Goal: Ask a question

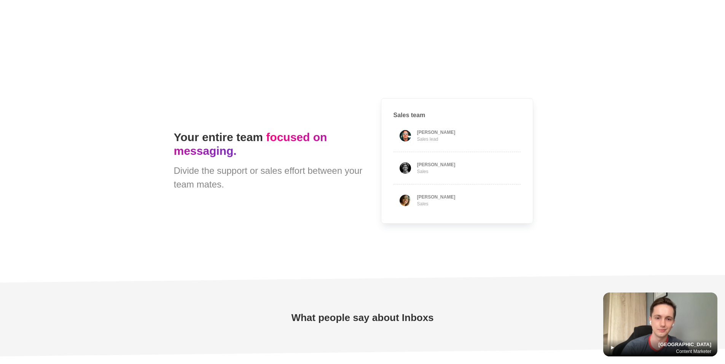
scroll to position [1903, 0]
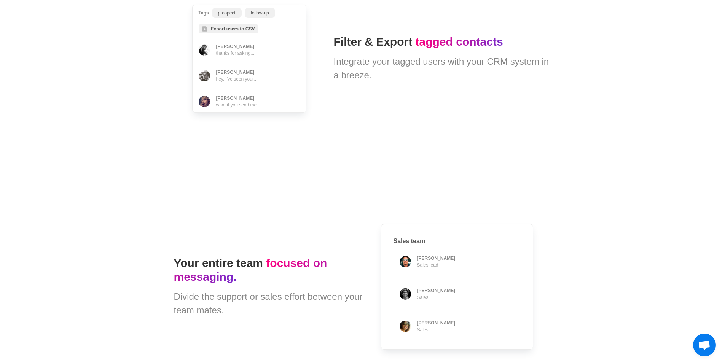
click at [698, 341] on span "Open chat" at bounding box center [704, 346] width 13 height 11
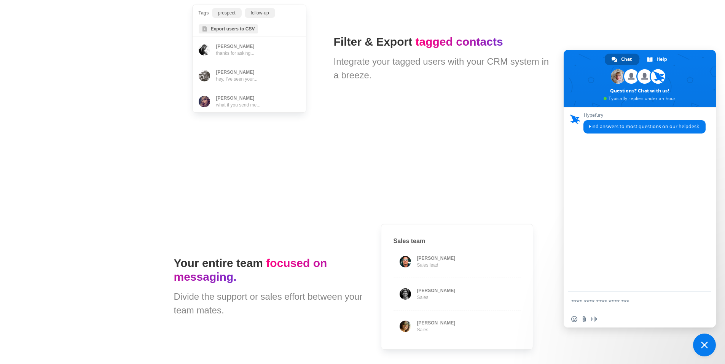
scroll to position [0, 0]
type textarea "*"
click at [622, 302] on textarea "Compose your message..." at bounding box center [632, 301] width 122 height 19
type textarea "**********"
click at [709, 345] on span "Close chat" at bounding box center [704, 345] width 23 height 23
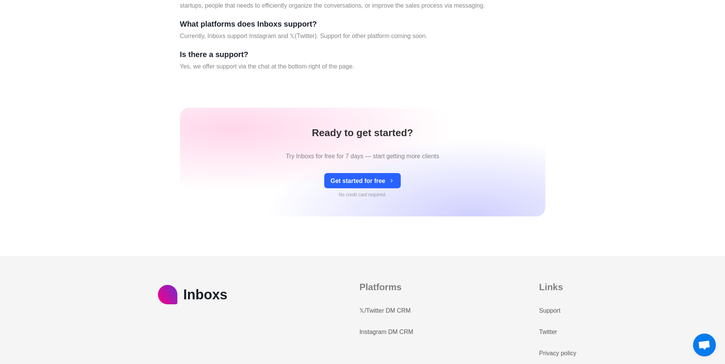
scroll to position [3266, 0]
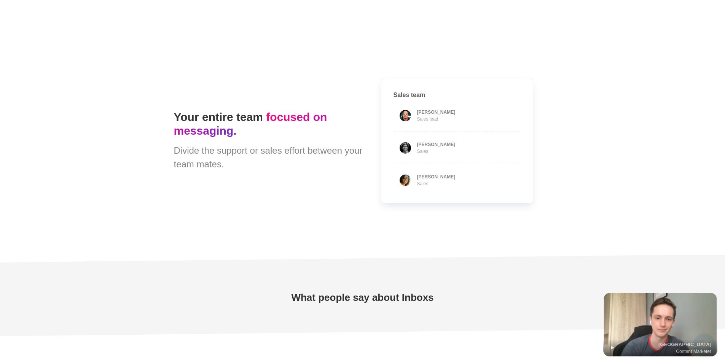
type textarea "*"
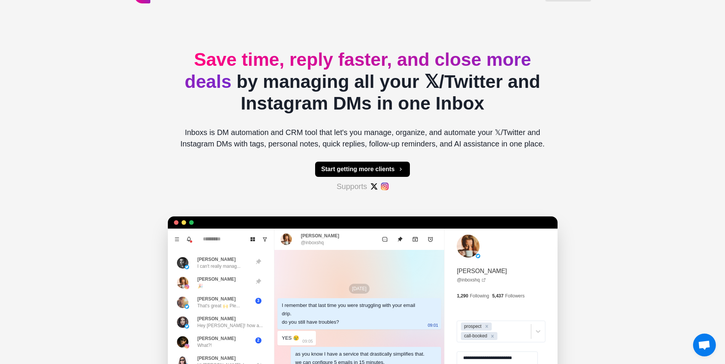
scroll to position [0, 0]
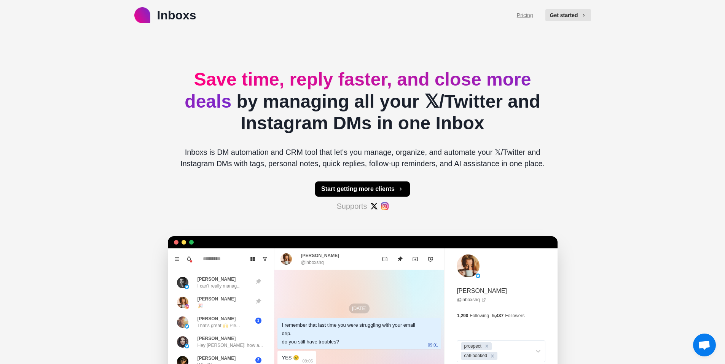
click at [528, 11] on link "Pricing" at bounding box center [525, 15] width 16 height 8
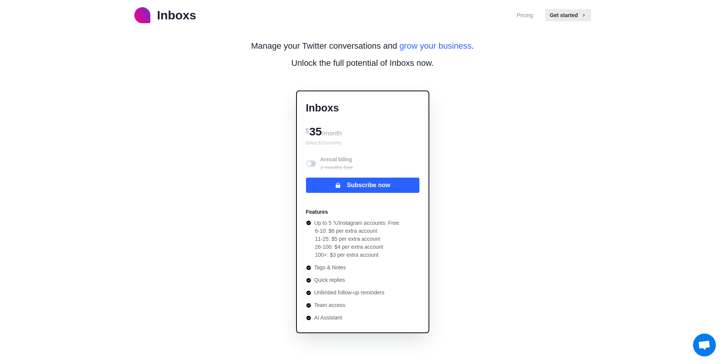
click at [311, 164] on span at bounding box center [309, 163] width 5 height 5
click at [311, 164] on span at bounding box center [313, 163] width 5 height 5
click at [310, 164] on span at bounding box center [309, 163] width 5 height 5
click at [311, 164] on span at bounding box center [313, 163] width 5 height 5
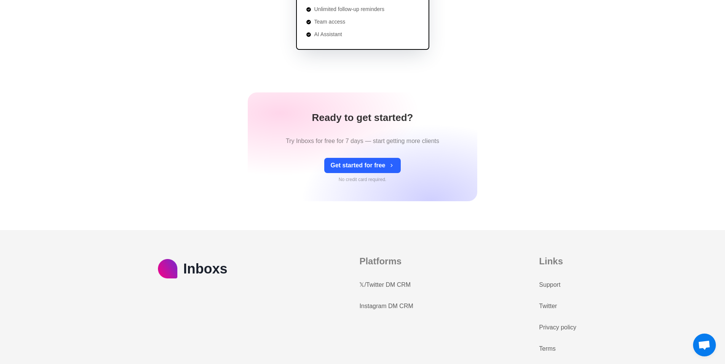
scroll to position [294, 0]
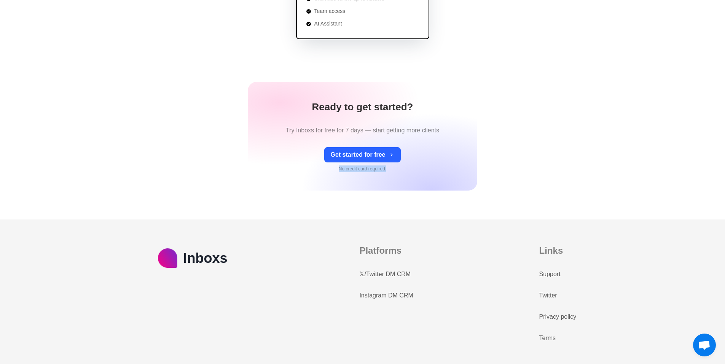
drag, startPoint x: 339, startPoint y: 167, endPoint x: 387, endPoint y: 168, distance: 47.6
click at [387, 168] on div "Get started for free No credit card required." at bounding box center [362, 159] width 76 height 25
click at [388, 169] on div "Get started for free No credit card required." at bounding box center [362, 159] width 76 height 25
drag, startPoint x: 286, startPoint y: 128, endPoint x: 362, endPoint y: 134, distance: 76.7
click at [362, 134] on p "Try Inboxs for free for 7 days — start getting more clients" at bounding box center [362, 130] width 153 height 9
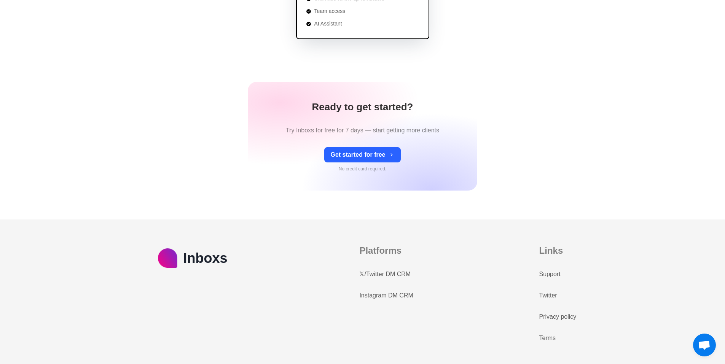
click at [452, 125] on div "Ready to get started? Try Inboxs for free for 7 days — start getting more clien…" at bounding box center [362, 136] width 229 height 109
drag, startPoint x: 286, startPoint y: 130, endPoint x: 362, endPoint y: 128, distance: 76.5
click at [362, 128] on p "Try Inboxs for free for 7 days — start getting more clients" at bounding box center [362, 130] width 153 height 9
click at [429, 121] on div "Ready to get started? Try Inboxs for free for 7 days — start getting more clien…" at bounding box center [362, 136] width 229 height 109
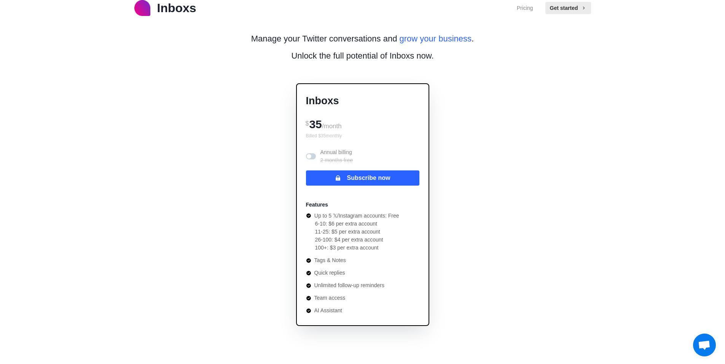
scroll to position [0, 0]
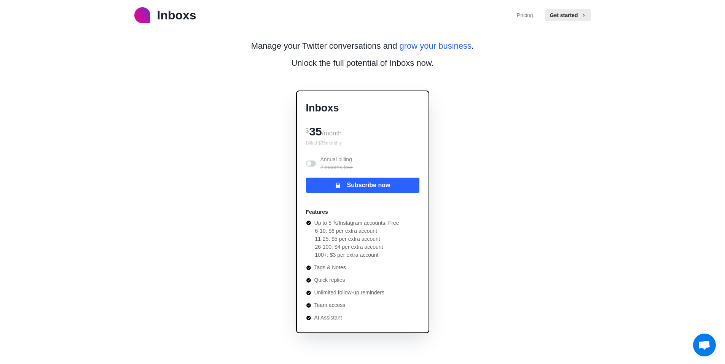
click at [179, 18] on p "Inboxs" at bounding box center [176, 15] width 39 height 18
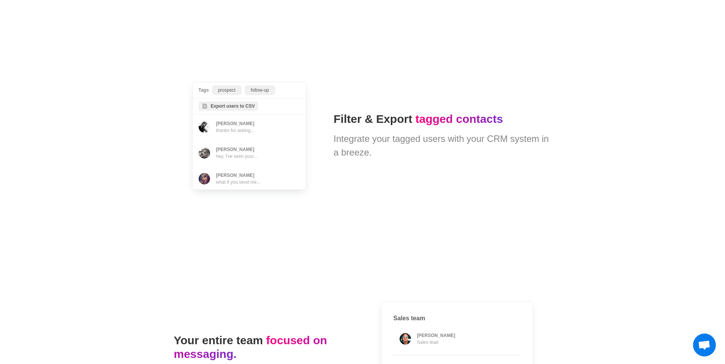
scroll to position [1827, 0]
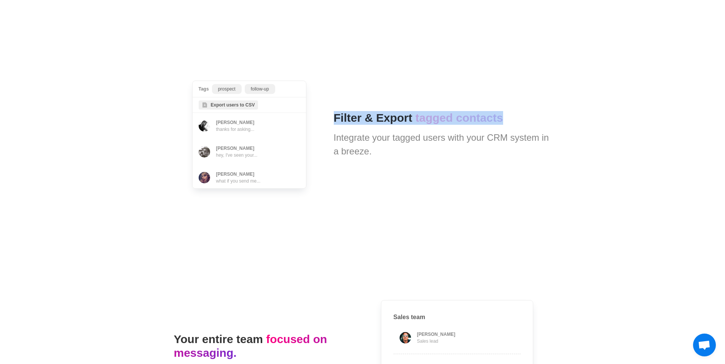
drag, startPoint x: 335, startPoint y: 115, endPoint x: 510, endPoint y: 120, distance: 174.8
click at [510, 120] on h1 "Filter & Export tagged contacts" at bounding box center [443, 118] width 218 height 14
click at [508, 120] on h1 "Filter & Export tagged contacts" at bounding box center [443, 118] width 218 height 14
click at [319, 127] on span "Tags prospect follow-up Export users to CSV [PERSON_NAME] thanks for asking... …" at bounding box center [249, 134] width 151 height 145
drag, startPoint x: 334, startPoint y: 118, endPoint x: 363, endPoint y: 118, distance: 28.5
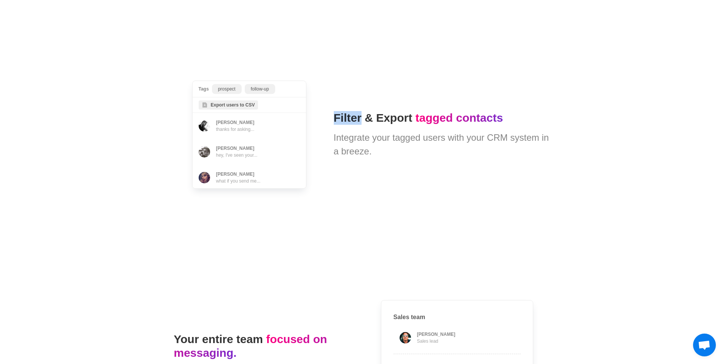
click at [363, 118] on h1 "Filter & Export tagged contacts" at bounding box center [443, 118] width 218 height 14
click at [397, 147] on div "Integrate your tagged users with your CRM system in a breeze." at bounding box center [443, 144] width 218 height 27
drag, startPoint x: 333, startPoint y: 117, endPoint x: 362, endPoint y: 123, distance: 29.2
click at [362, 123] on h1 "Filter & Export tagged contacts" at bounding box center [443, 118] width 218 height 14
click at [384, 85] on div "Tags prospect follow-up Export users to CSV [PERSON_NAME] thanks for asking... …" at bounding box center [363, 135] width 378 height 228
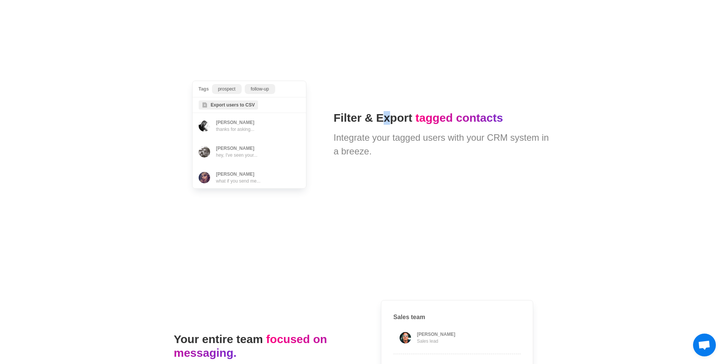
click at [384, 85] on div "Tags prospect follow-up Export users to CSV [PERSON_NAME] thanks for asking... …" at bounding box center [363, 135] width 378 height 228
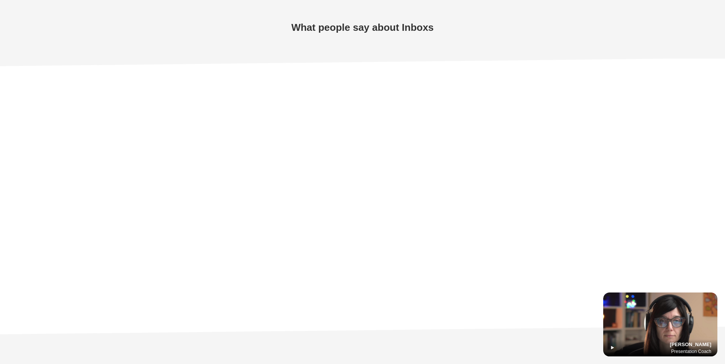
type textarea "*"
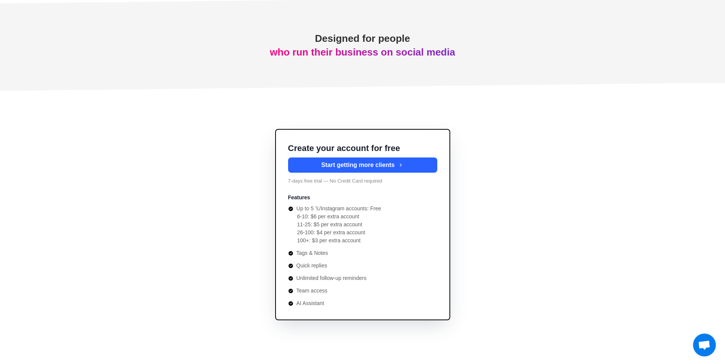
scroll to position [2716, 0]
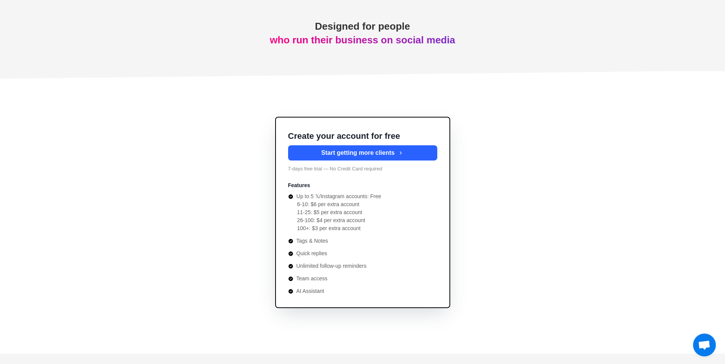
click at [708, 347] on span "Open chat" at bounding box center [704, 346] width 13 height 11
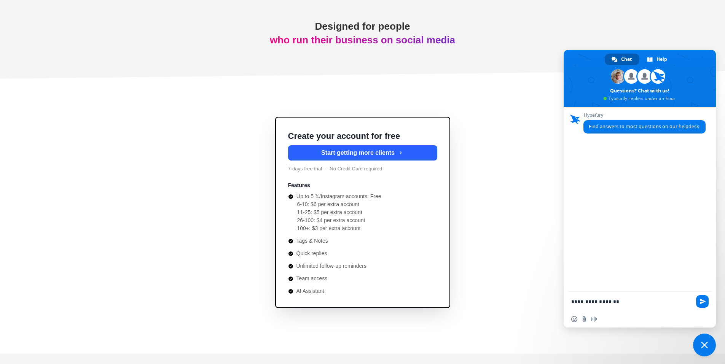
click at [611, 300] on textarea "**********" at bounding box center [632, 301] width 122 height 19
click at [626, 300] on textarea "**********" at bounding box center [632, 301] width 122 height 19
click at [655, 78] on span at bounding box center [658, 76] width 14 height 14
click at [621, 301] on textarea "**********" at bounding box center [632, 301] width 122 height 19
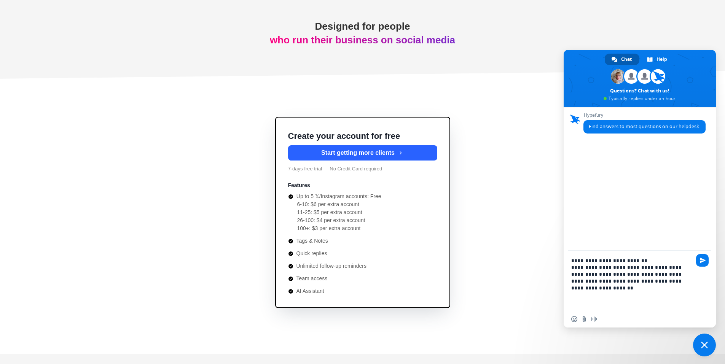
click at [643, 263] on textarea "**********" at bounding box center [632, 281] width 122 height 60
click at [609, 290] on textarea "**********" at bounding box center [632, 277] width 122 height 67
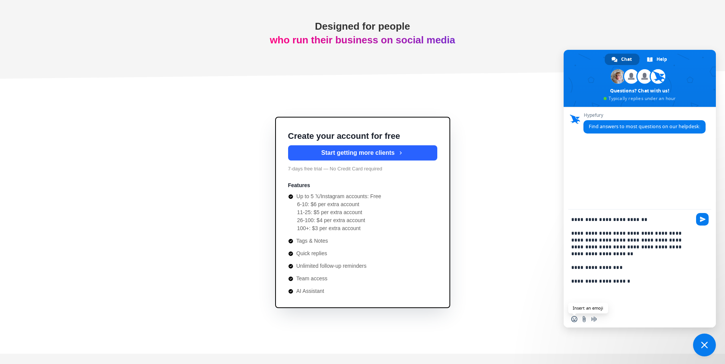
click at [576, 318] on span "Insert an emoji" at bounding box center [574, 319] width 6 height 6
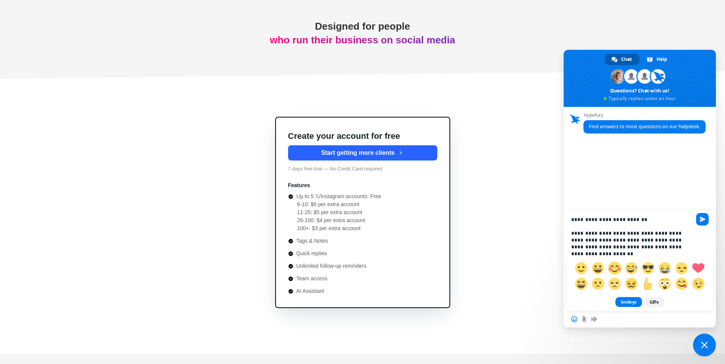
click at [617, 267] on span at bounding box center [614, 267] width 13 height 13
type textarea "**********"
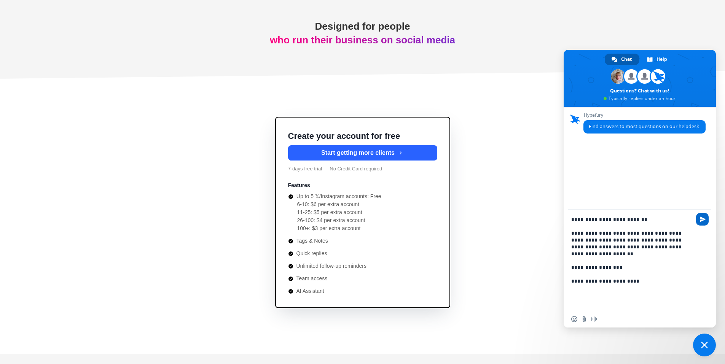
click at [706, 222] on span "Send" at bounding box center [702, 219] width 13 height 13
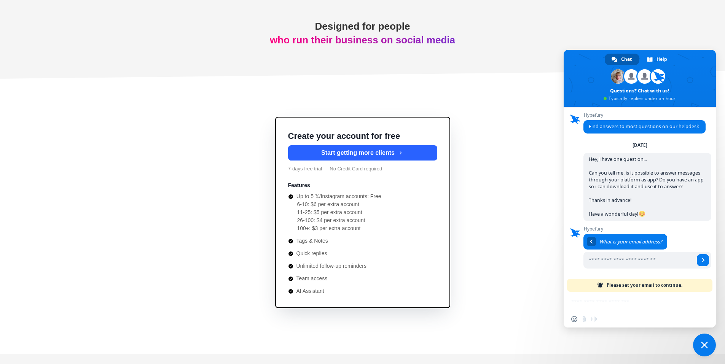
scroll to position [6, 0]
click at [614, 261] on input "Enter your email address..." at bounding box center [638, 260] width 111 height 17
type input "**********"
click at [700, 259] on link "Send" at bounding box center [703, 260] width 12 height 12
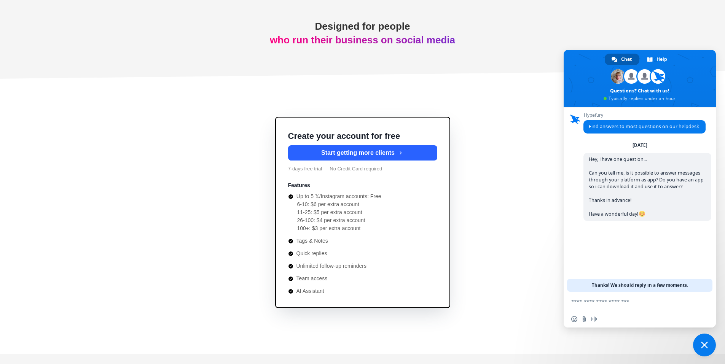
click at [709, 347] on span "Close chat" at bounding box center [704, 345] width 23 height 23
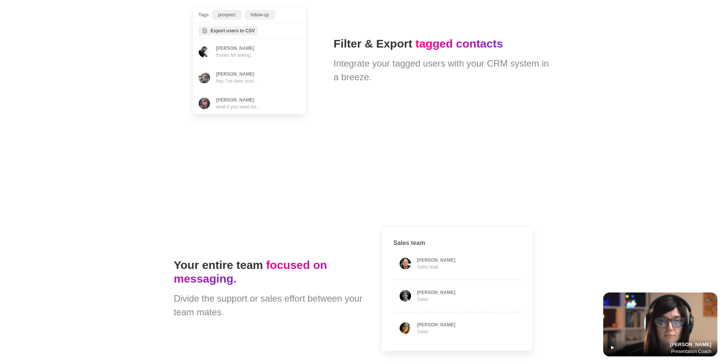
type textarea "*"
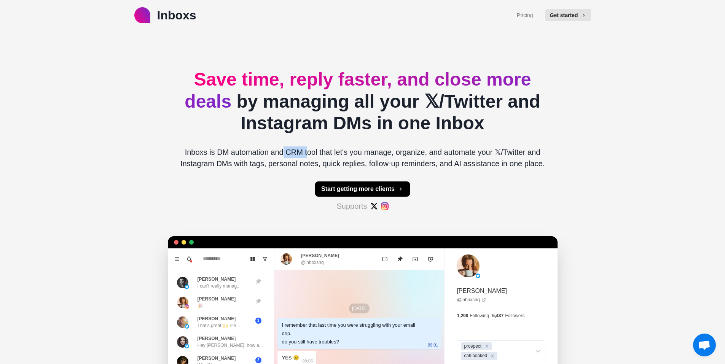
drag, startPoint x: 284, startPoint y: 151, endPoint x: 306, endPoint y: 150, distance: 22.1
click at [306, 150] on p "Inboxs is DM automation and CRM tool that let's you manage, organize, and autom…" at bounding box center [363, 158] width 378 height 23
click at [218, 168] on p "Inboxs is DM automation and CRM tool that let's you manage, organize, and autom…" at bounding box center [363, 158] width 378 height 23
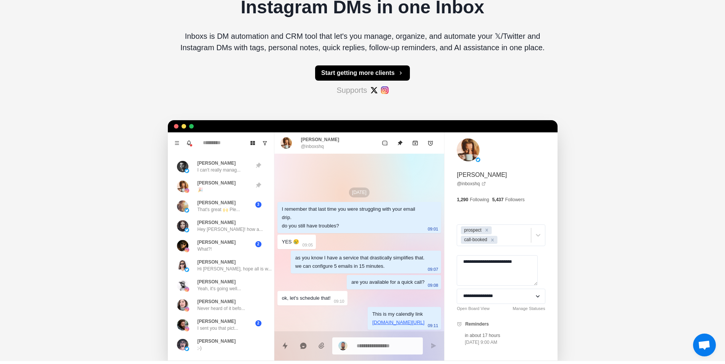
scroll to position [152, 0]
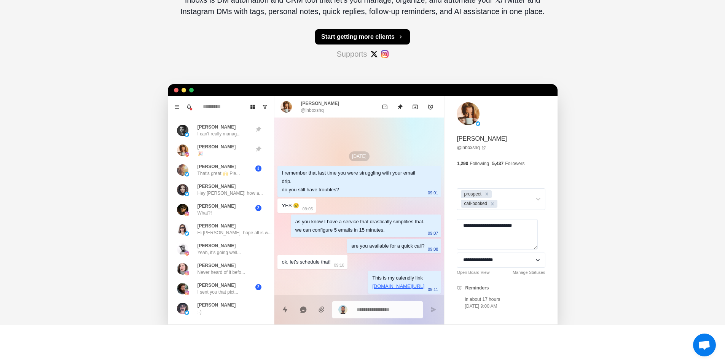
click at [700, 344] on span "Open chat" at bounding box center [704, 346] width 13 height 11
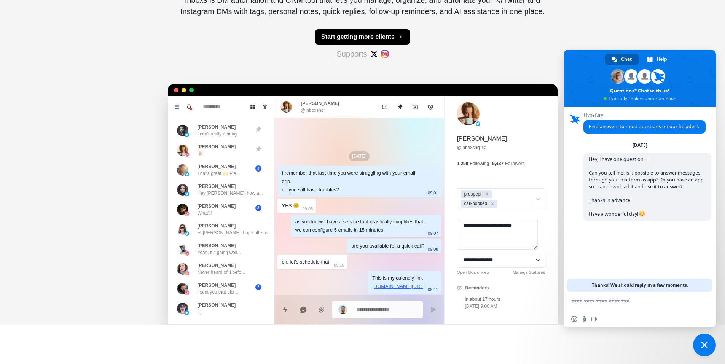
click at [713, 346] on span "Close chat" at bounding box center [704, 345] width 23 height 23
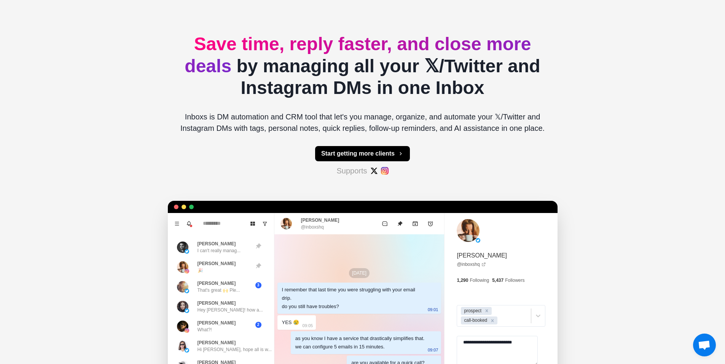
scroll to position [38, 0]
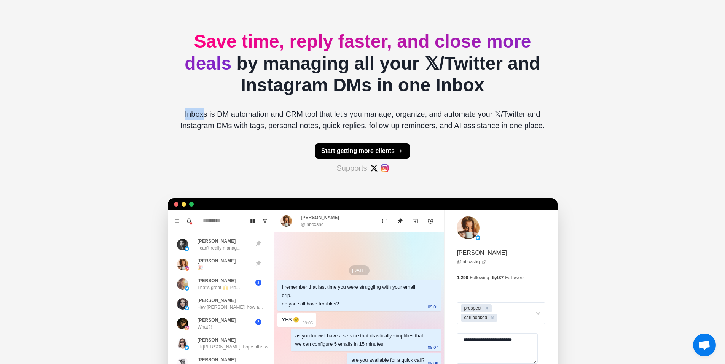
drag, startPoint x: 185, startPoint y: 113, endPoint x: 204, endPoint y: 113, distance: 19.4
click at [204, 113] on p "Inboxs is DM automation and CRM tool that let's you manage, organize, and autom…" at bounding box center [363, 119] width 378 height 23
click at [224, 114] on p "Inboxs is DM automation and CRM tool that let's you manage, organize, and autom…" at bounding box center [363, 119] width 378 height 23
drag, startPoint x: 215, startPoint y: 114, endPoint x: 228, endPoint y: 113, distance: 13.0
click at [228, 113] on p "Inboxs is DM automation and CRM tool that let's you manage, organize, and autom…" at bounding box center [363, 119] width 378 height 23
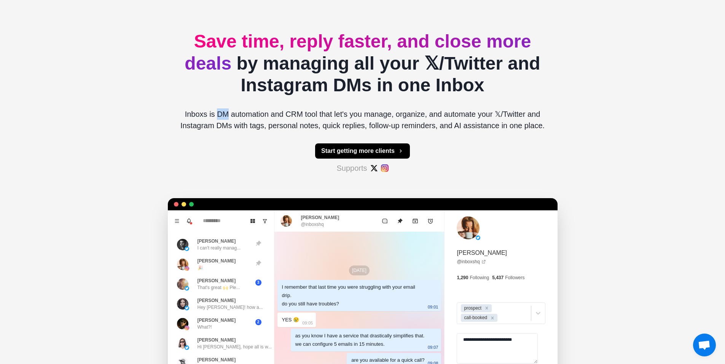
click at [228, 112] on p "Inboxs is DM automation and CRM tool that let's you manage, organize, and autom…" at bounding box center [363, 119] width 378 height 23
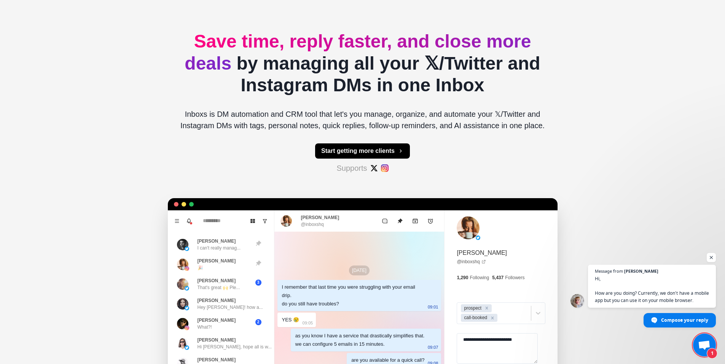
click at [707, 339] on span "1" at bounding box center [704, 345] width 23 height 23
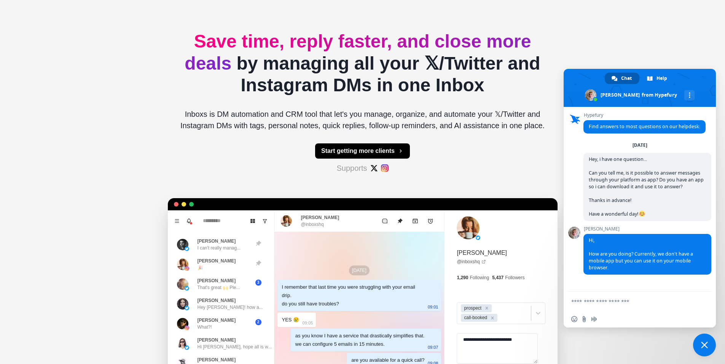
click at [644, 298] on textarea "Compose your message..." at bounding box center [632, 301] width 122 height 19
type textarea "**********"
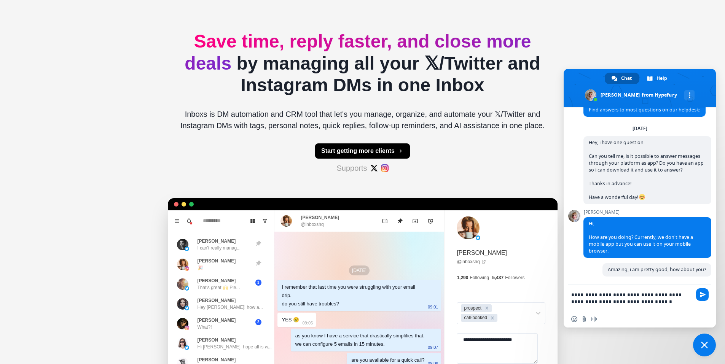
scroll to position [25, 0]
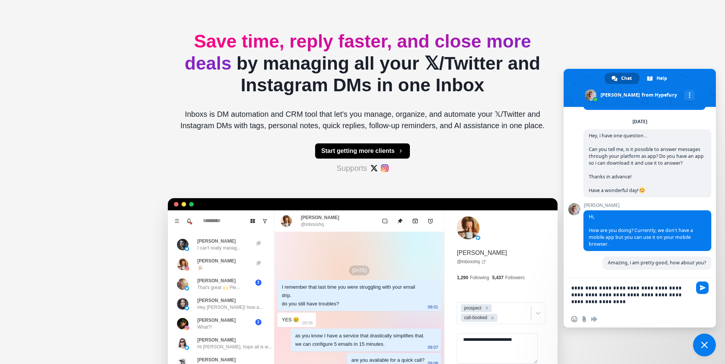
type textarea "**********"
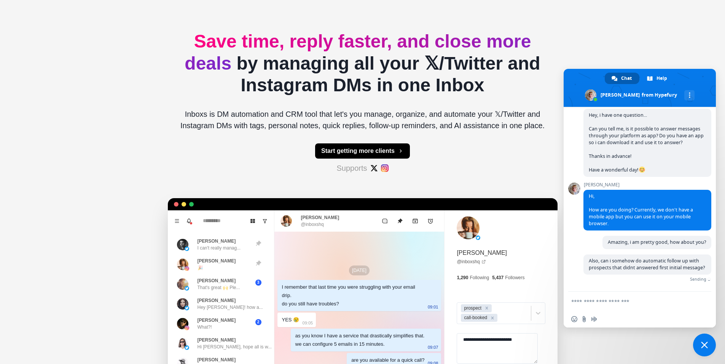
scroll to position [46, 0]
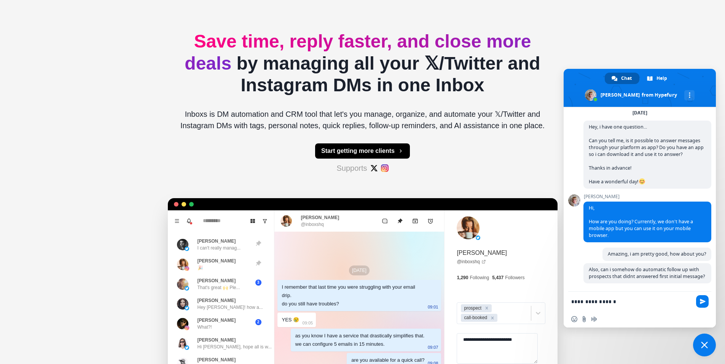
type textarea "**********"
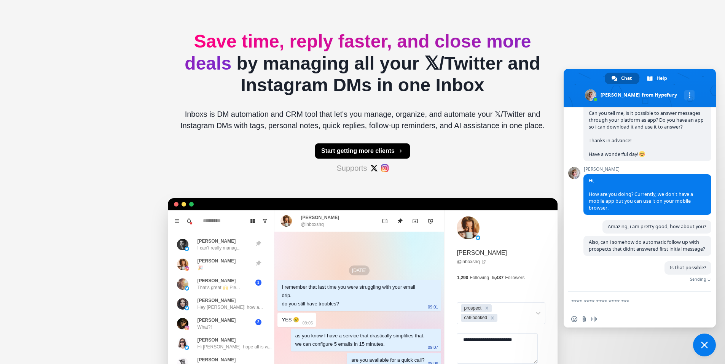
scroll to position [62, 0]
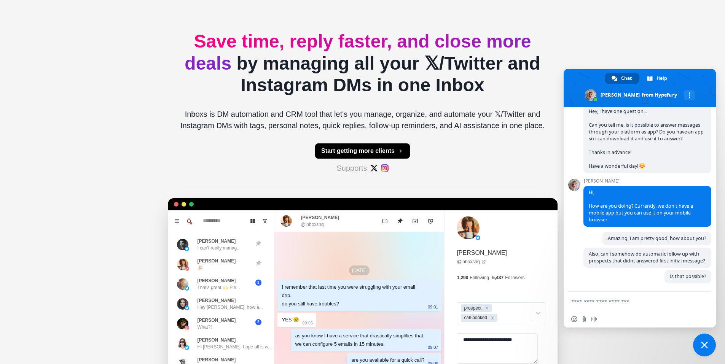
click at [709, 348] on span "Close chat" at bounding box center [704, 345] width 23 height 23
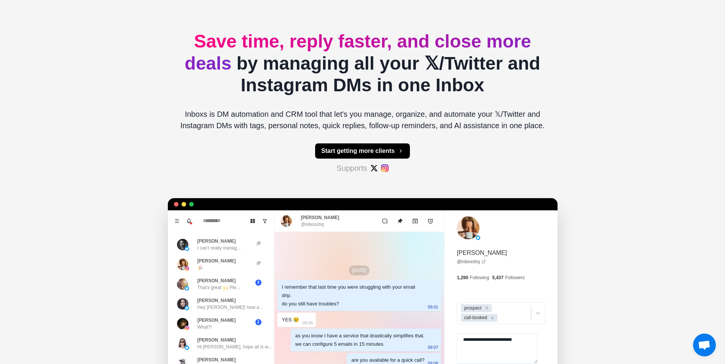
click at [699, 337] on span "Open chat" at bounding box center [704, 345] width 23 height 23
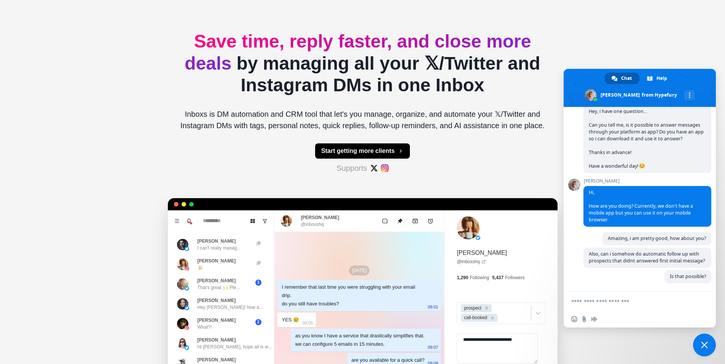
click at [636, 301] on textarea "Compose your message..." at bounding box center [632, 301] width 122 height 19
click at [703, 349] on span "Close chat" at bounding box center [704, 345] width 23 height 23
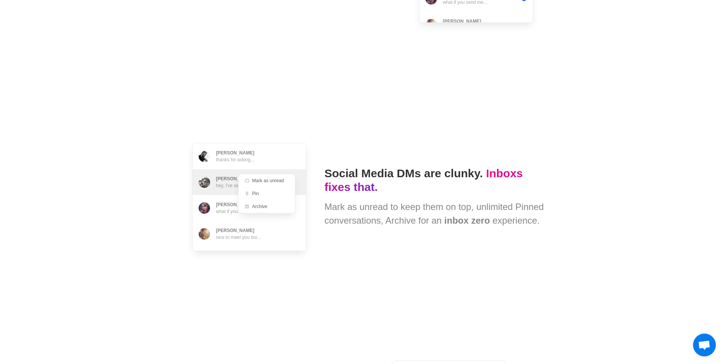
scroll to position [875, 0]
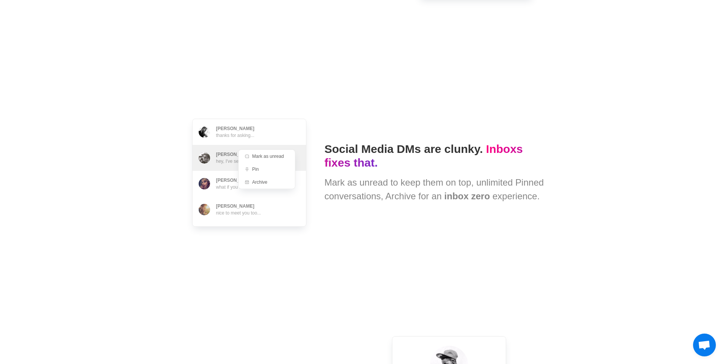
click at [715, 349] on span "Open chat" at bounding box center [704, 345] width 23 height 23
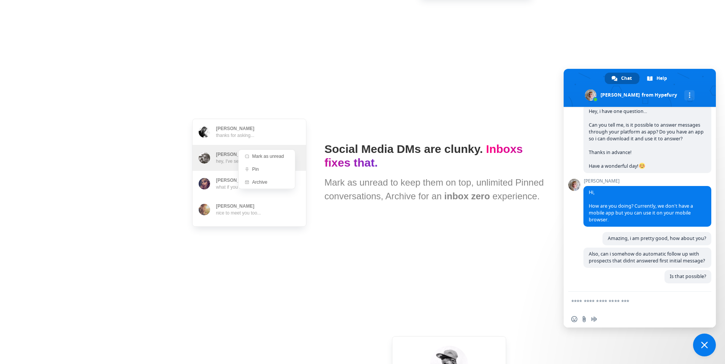
click at [630, 306] on textarea "Compose your message..." at bounding box center [632, 301] width 122 height 19
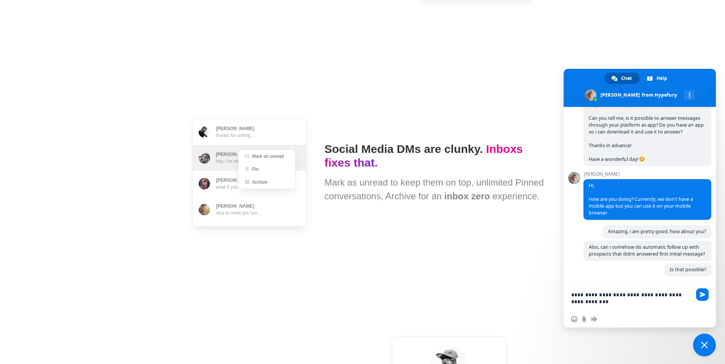
type textarea "**********"
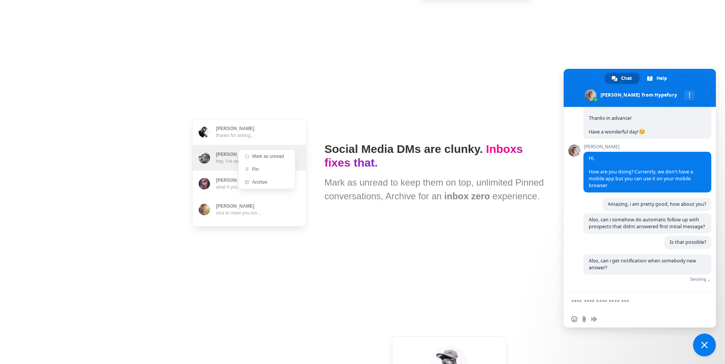
scroll to position [84, 0]
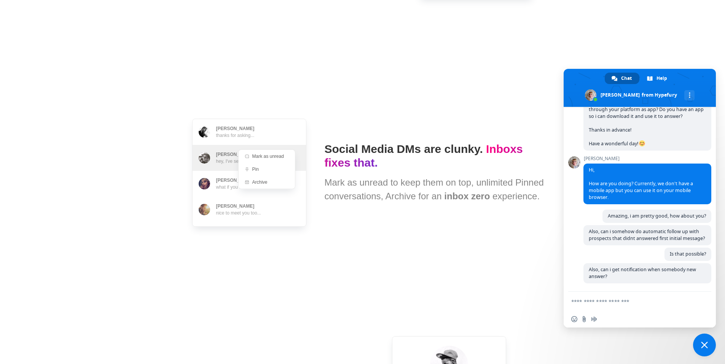
click at [701, 349] on span "Close chat" at bounding box center [704, 345] width 23 height 23
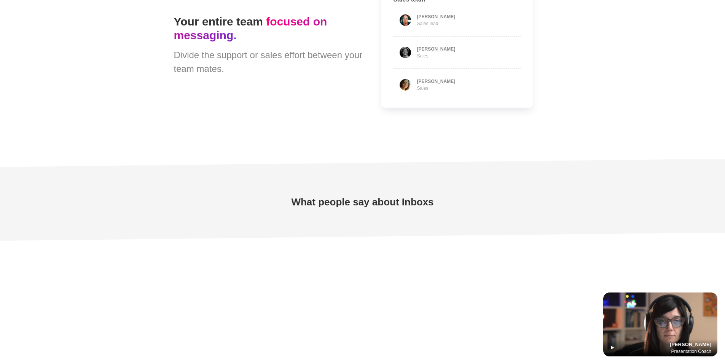
scroll to position [2169, 0]
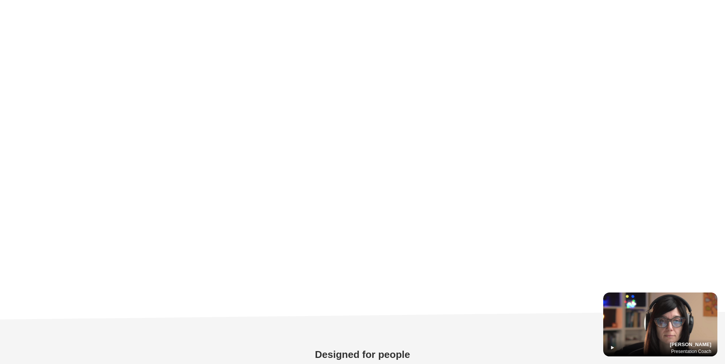
type textarea "*"
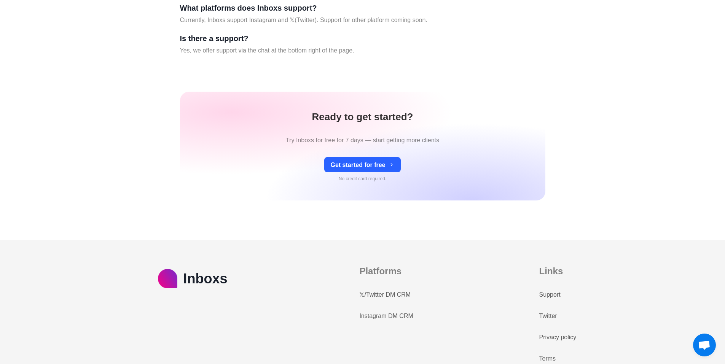
scroll to position [3266, 0]
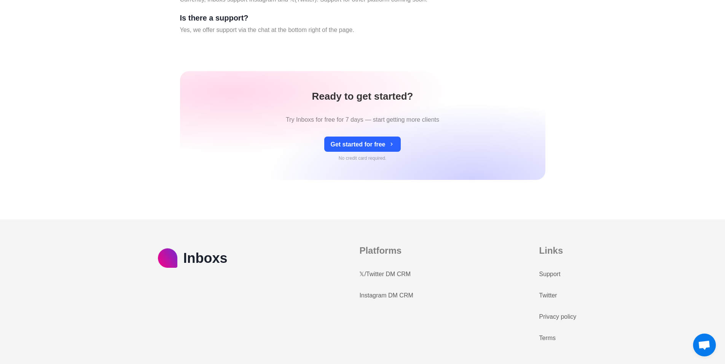
click at [702, 341] on span "Open chat" at bounding box center [704, 346] width 13 height 11
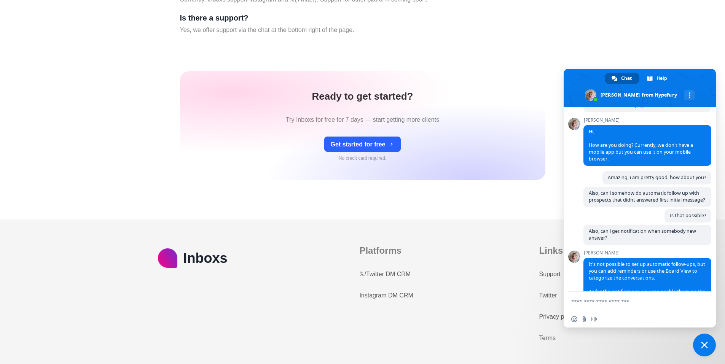
scroll to position [151, 0]
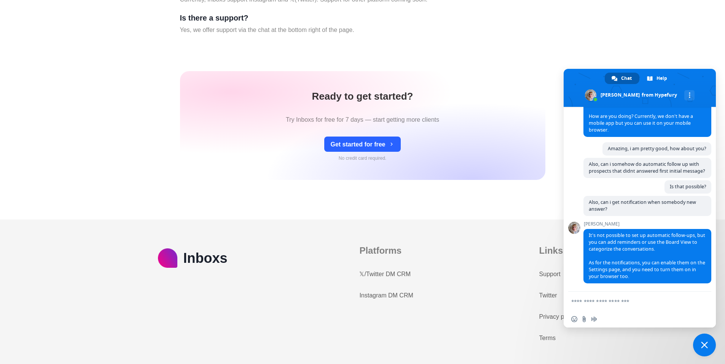
click at [649, 303] on textarea "Compose your message..." at bounding box center [632, 301] width 122 height 19
click at [620, 301] on textarea "Compose your message..." at bounding box center [632, 301] width 122 height 19
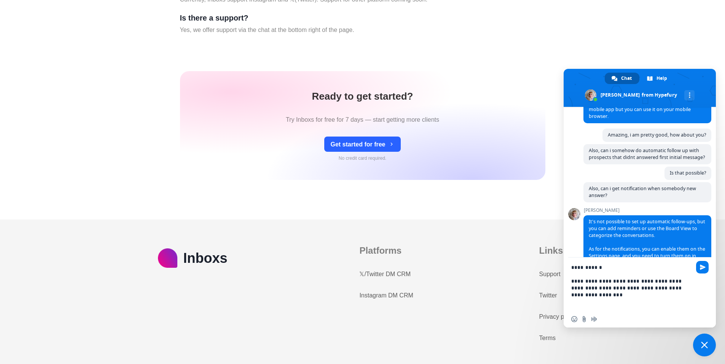
scroll to position [0, 0]
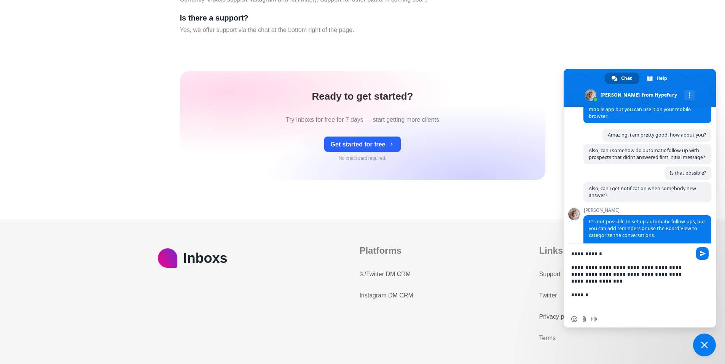
type textarea "**********"
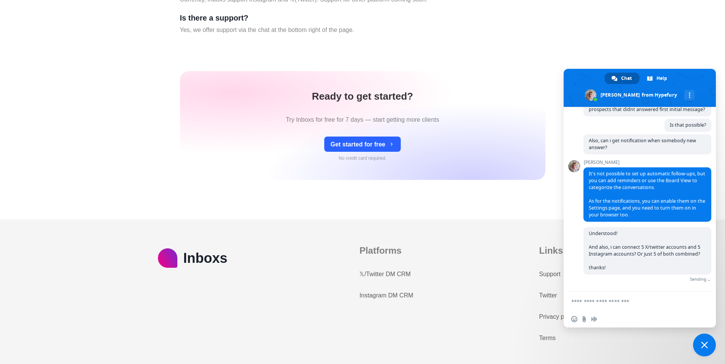
scroll to position [204, 0]
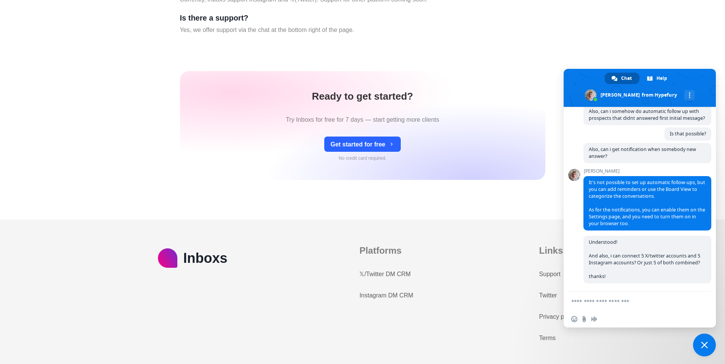
click at [700, 339] on span "Close chat" at bounding box center [704, 345] width 23 height 23
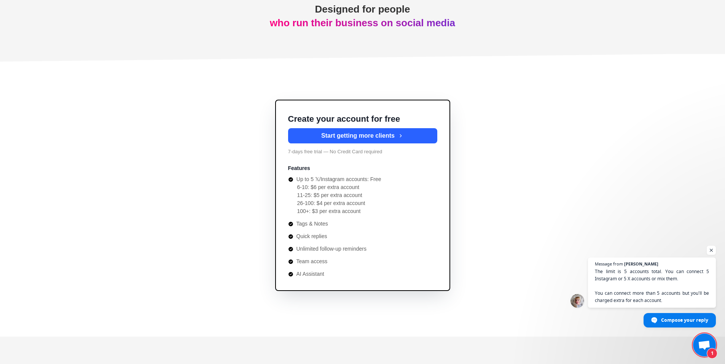
scroll to position [213, 0]
click at [703, 349] on span "Open chat" at bounding box center [704, 346] width 13 height 11
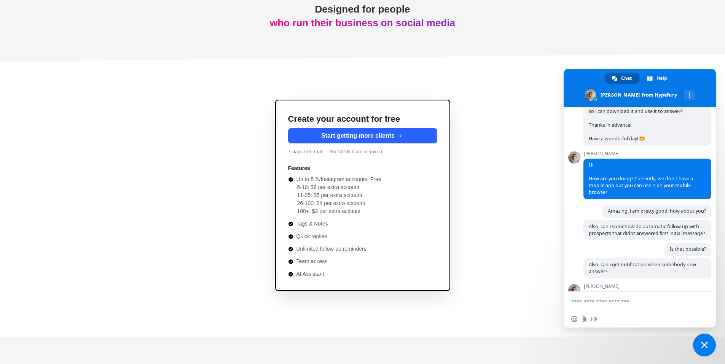
scroll to position [258, 0]
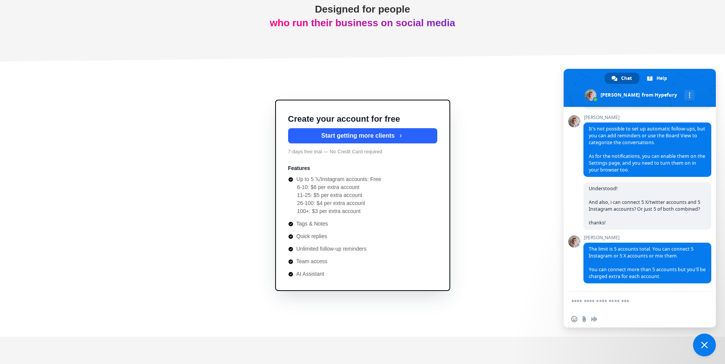
click at [633, 303] on textarea "Compose your message..." at bounding box center [632, 301] width 122 height 19
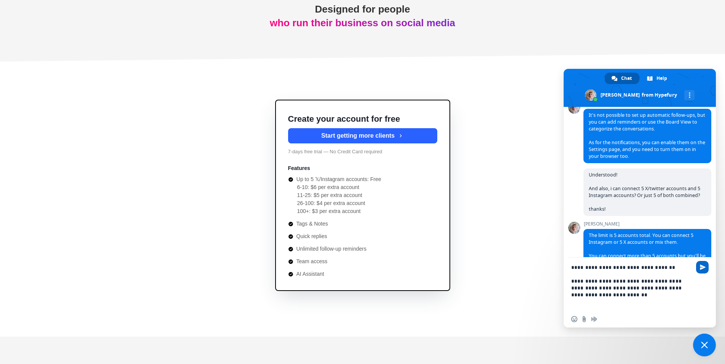
type textarea "**********"
click at [704, 267] on span "Send" at bounding box center [703, 268] width 6 height 6
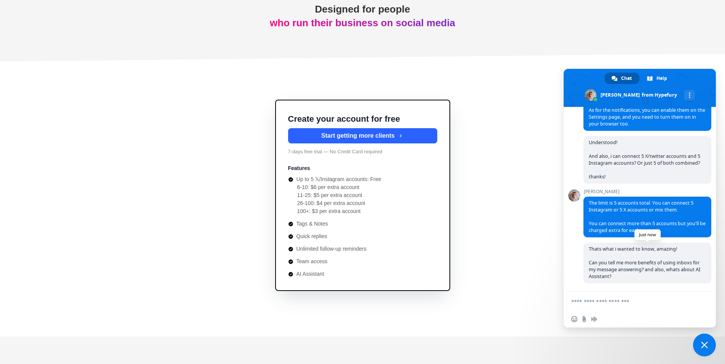
scroll to position [304, 0]
click at [703, 352] on span "Close chat" at bounding box center [704, 345] width 23 height 23
